Goal: Information Seeking & Learning: Learn about a topic

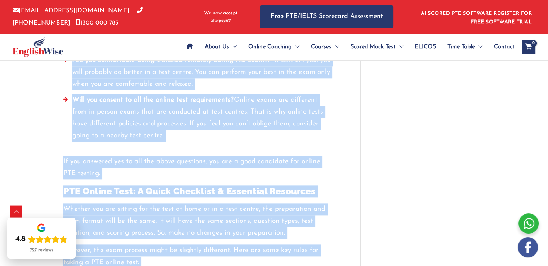
scroll to position [831, 0]
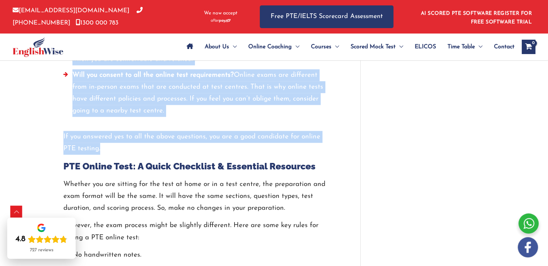
drag, startPoint x: 62, startPoint y: 123, endPoint x: 322, endPoint y: 134, distance: 260.4
click at [322, 134] on div "Every year, thousands of students appear for the Pearson Test of English, turni…" at bounding box center [198, 1] width 281 height 997
copy div "When to Choose Online PTE Test People often choose online tests just because th…"
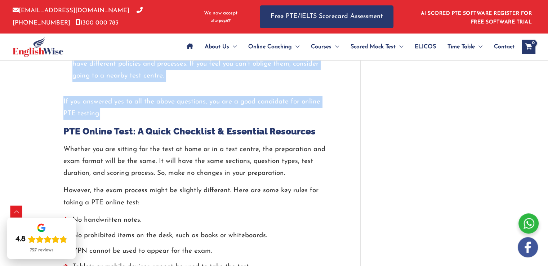
scroll to position [865, 0]
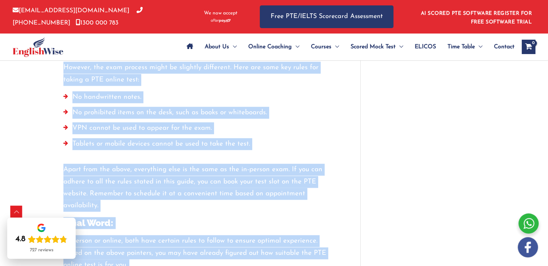
scroll to position [1015, 0]
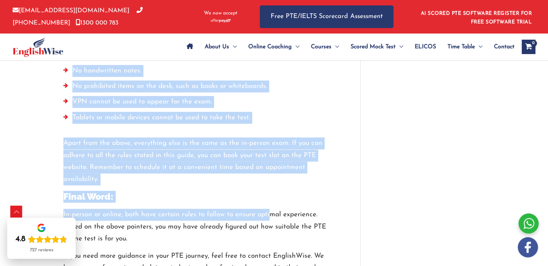
drag, startPoint x: 63, startPoint y: 118, endPoint x: 269, endPoint y: 197, distance: 220.8
click at [206, 191] on h2 "Final Word:" at bounding box center [198, 197] width 270 height 12
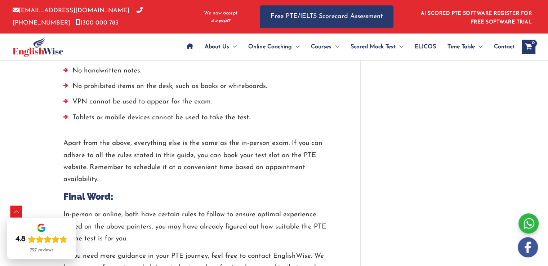
click at [182, 153] on p "Apart from the above, everything else is the same as the in-person exam. If you…" at bounding box center [198, 161] width 270 height 48
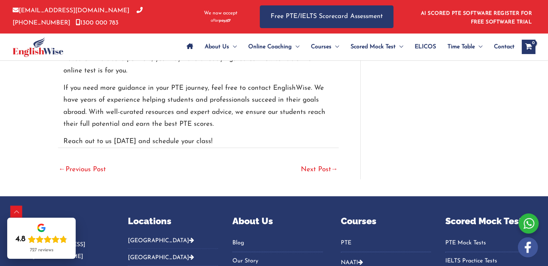
scroll to position [1195, 0]
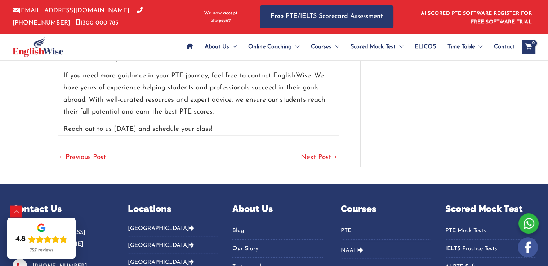
click at [319, 150] on link "Next Post →" at bounding box center [319, 158] width 37 height 16
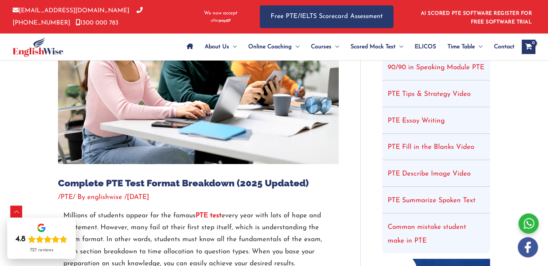
scroll to position [36, 0]
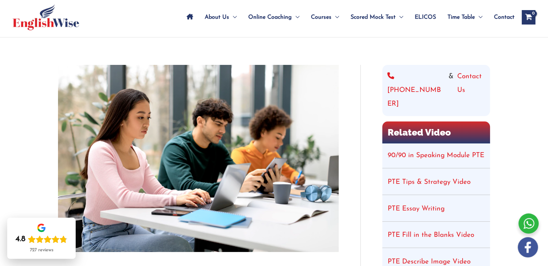
click at [424, 152] on link "90/90 in Speaking Module PTE" at bounding box center [436, 155] width 97 height 7
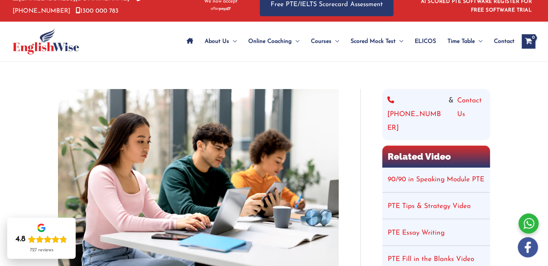
scroll to position [0, 0]
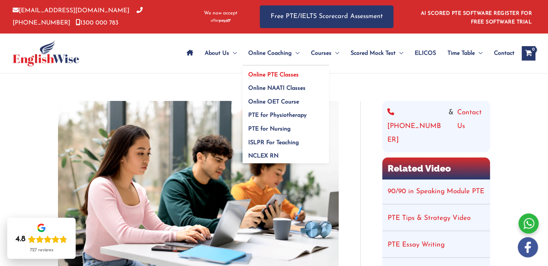
click at [289, 73] on span "Online PTE Classes" at bounding box center [273, 75] width 50 height 6
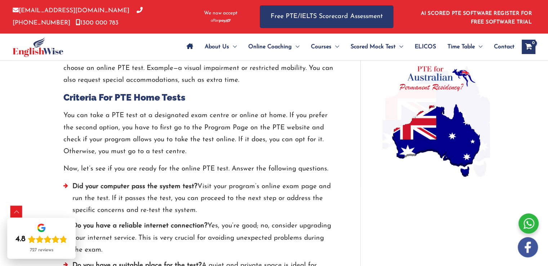
scroll to position [589, 0]
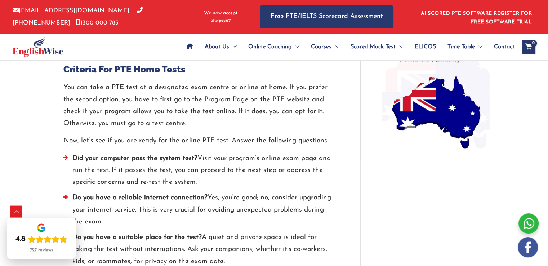
click at [140, 194] on strong "Do you have a reliable internet connection?" at bounding box center [139, 197] width 135 height 7
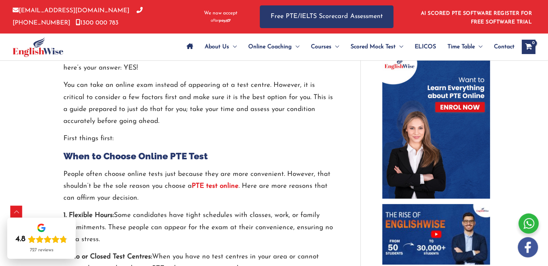
scroll to position [337, 0]
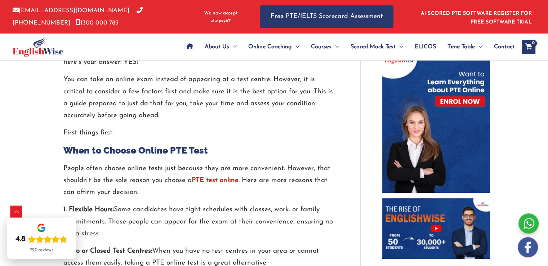
click at [221, 177] on strong "PTE test online" at bounding box center [215, 180] width 47 height 7
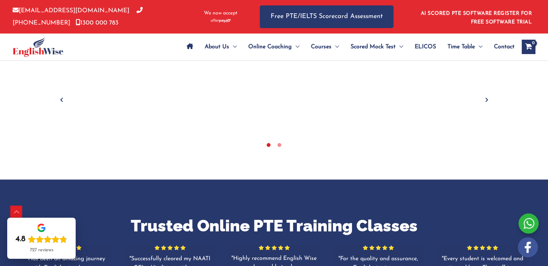
scroll to position [504, 0]
